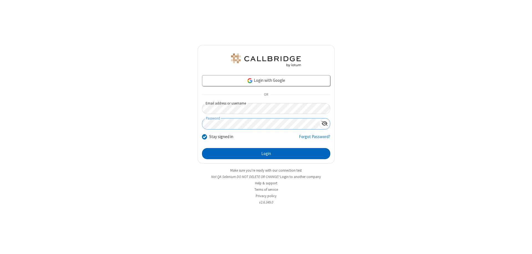
click at [266, 153] on button "Login" at bounding box center [266, 153] width 128 height 11
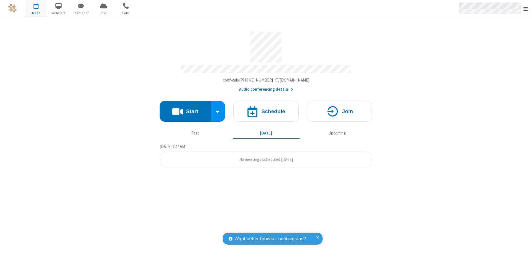
click at [525, 9] on span "Open menu" at bounding box center [525, 9] width 4 height 6
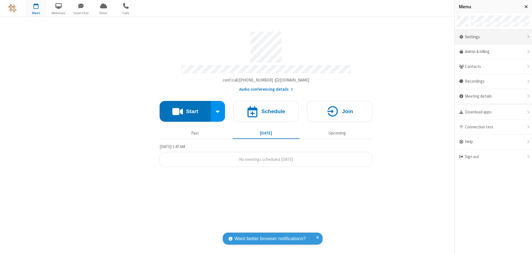
click at [493, 37] on div "Settings" at bounding box center [492, 37] width 77 height 15
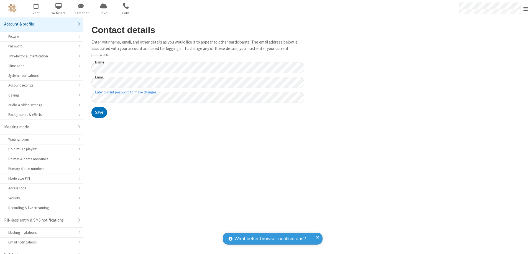
scroll to position [8, 0]
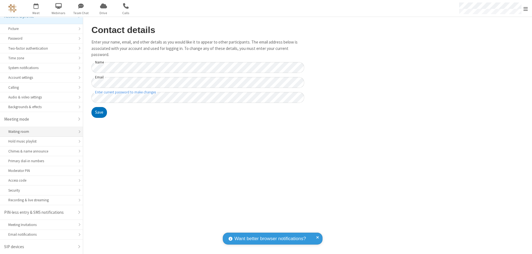
click at [39, 132] on div "Waiting room" at bounding box center [41, 131] width 66 height 5
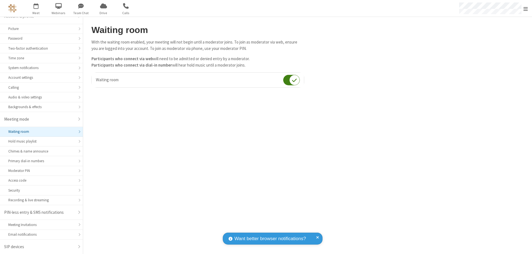
click at [291, 80] on input "checkbox" at bounding box center [291, 79] width 17 height 11
checkbox input "false"
click at [525, 8] on span "Open menu" at bounding box center [525, 9] width 4 height 6
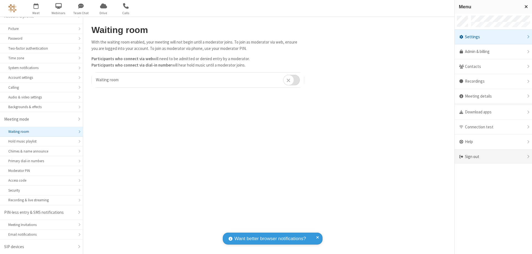
click at [493, 156] on div "Sign out" at bounding box center [492, 156] width 77 height 15
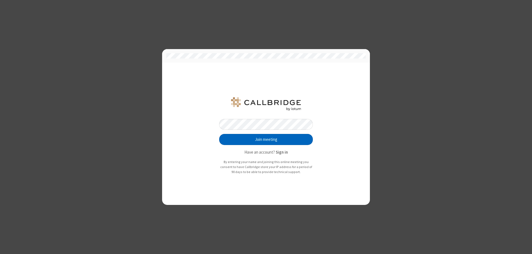
click at [266, 139] on button "Join meeting" at bounding box center [266, 139] width 94 height 11
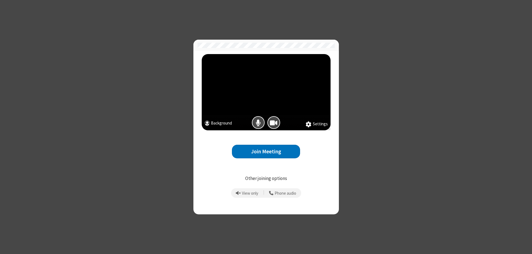
click at [266, 151] on button "Join Meeting" at bounding box center [266, 152] width 68 height 14
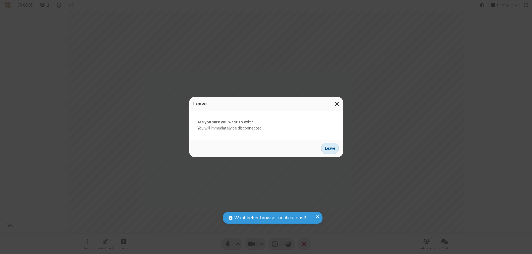
click at [330, 148] on button "Leave" at bounding box center [330, 148] width 18 height 11
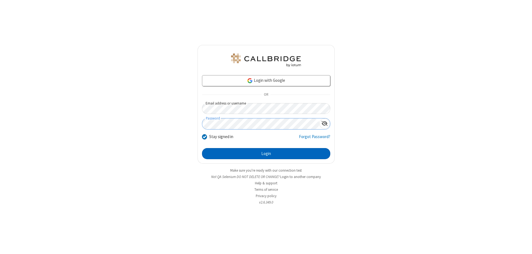
click at [266, 153] on button "Login" at bounding box center [266, 153] width 128 height 11
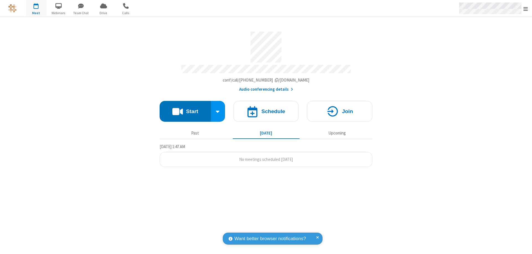
click at [525, 9] on span "Open menu" at bounding box center [525, 9] width 4 height 6
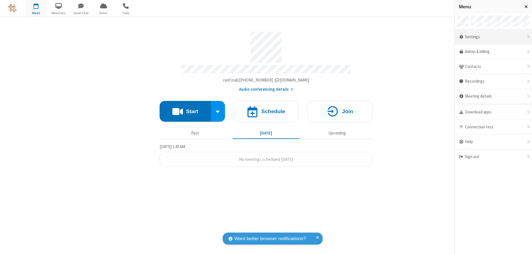
click at [493, 37] on div "Settings" at bounding box center [492, 37] width 77 height 15
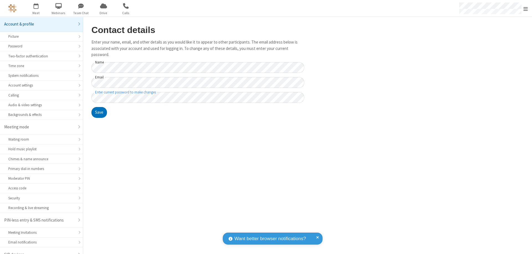
scroll to position [8, 0]
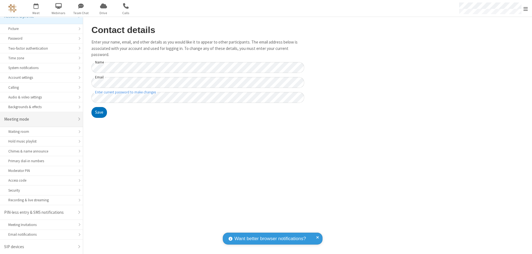
click at [39, 119] on div "Meeting mode" at bounding box center [39, 119] width 70 height 6
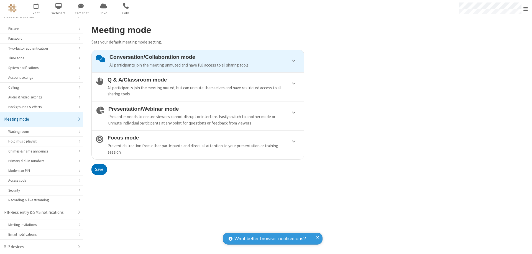
click at [198, 61] on div "Conversation/Collaboration mode All participants join the meeting unmuted and h…" at bounding box center [204, 61] width 190 height 14
click at [99, 169] on button "Save" at bounding box center [99, 169] width 16 height 11
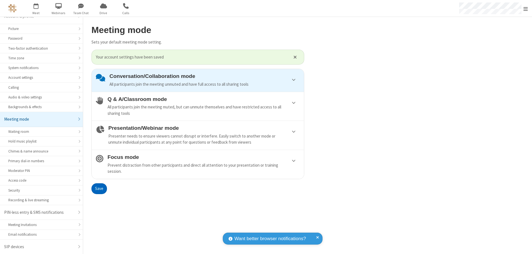
click at [525, 8] on span "Open menu" at bounding box center [525, 9] width 4 height 6
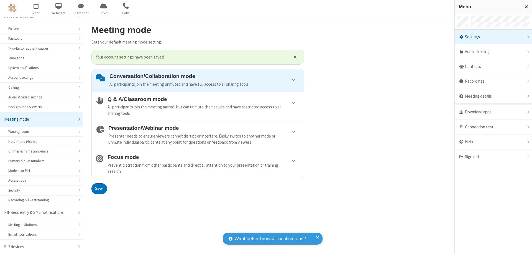
click at [493, 156] on div "Sign out" at bounding box center [492, 156] width 77 height 15
